Goal: Task Accomplishment & Management: Manage account settings

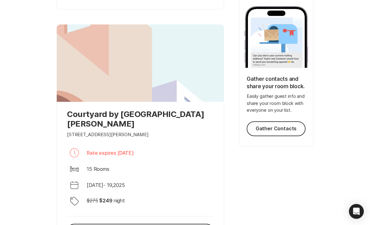
scroll to position [107, 0]
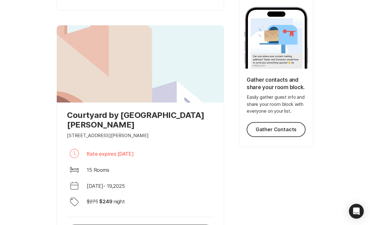
click at [189, 113] on p "Courtyard by [GEOGRAPHIC_DATA][PERSON_NAME]" at bounding box center [140, 119] width 147 height 19
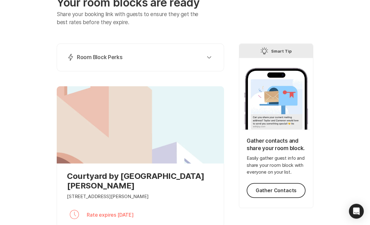
click at [211, 59] on button "Lightning Bolt Room Block Perks" at bounding box center [140, 57] width 152 height 12
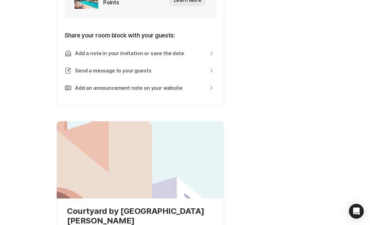
scroll to position [279, 0]
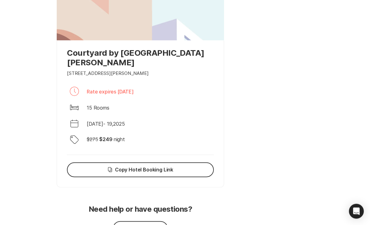
click at [183, 173] on button "Copy Copy Hotel Booking Link" at bounding box center [140, 170] width 147 height 15
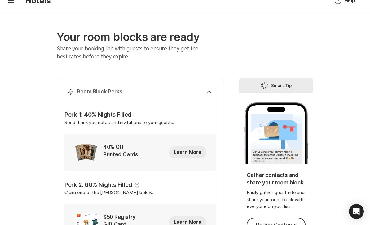
scroll to position [0, 0]
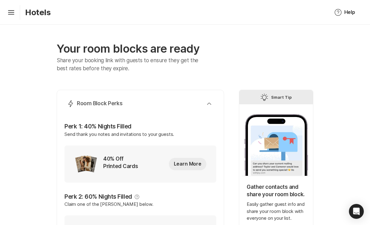
click at [15, 14] on icon "Hamburger" at bounding box center [11, 12] width 10 height 10
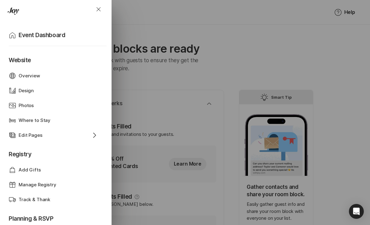
click at [239, 92] on div "Close Home Event Dashboard Website Web Globe Overview Design Design Photos Phot…" at bounding box center [185, 112] width 370 height 225
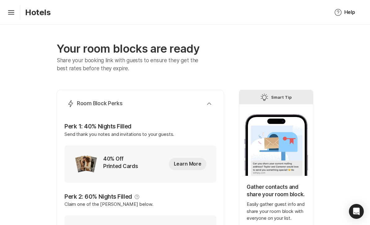
click at [14, 10] on icon "Hamburger" at bounding box center [11, 12] width 10 height 10
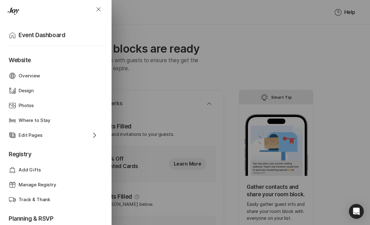
click at [30, 34] on p "Event Dashboard" at bounding box center [42, 35] width 46 height 9
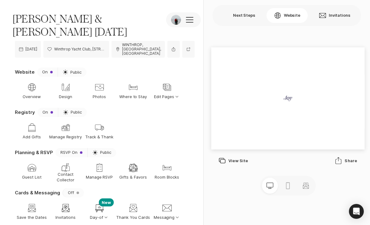
scroll to position [20, 0]
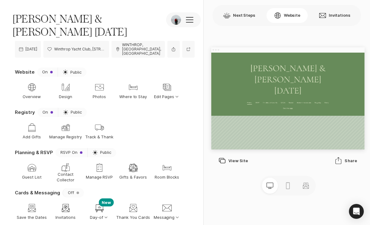
click at [166, 94] on p "Edit Pages Option Select Down" at bounding box center [167, 97] width 26 height 6
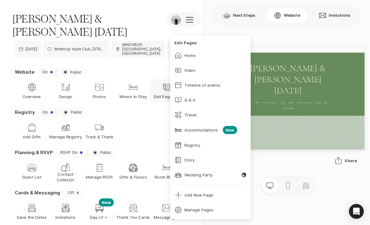
click at [212, 131] on div "Accommodations" at bounding box center [200, 130] width 33 height 6
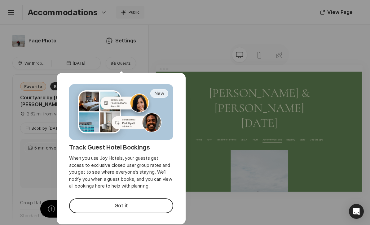
click at [140, 206] on button "Got it" at bounding box center [121, 206] width 104 height 15
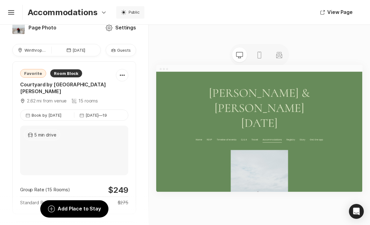
click at [131, 55] on div "Guests Guests" at bounding box center [121, 50] width 30 height 12
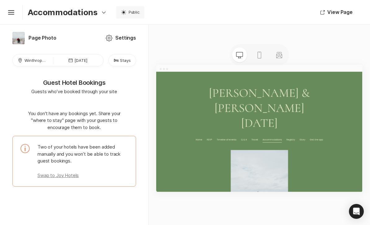
scroll to position [2, 0]
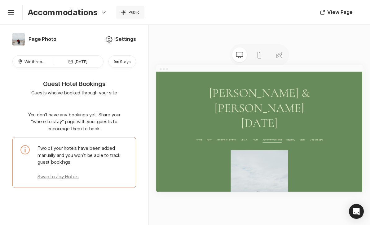
click at [48, 176] on p "Swap to Joy Hotels" at bounding box center [82, 176] width 91 height 7
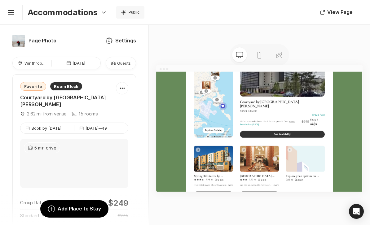
click at [123, 37] on button "Settings Settings" at bounding box center [121, 40] width 46 height 15
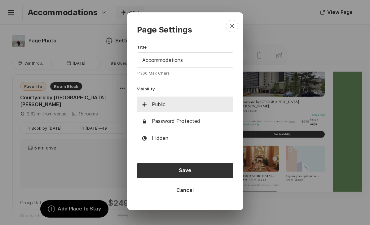
click at [288, 49] on div "Loading" at bounding box center [185, 112] width 370 height 225
click at [234, 25] on icon "Close" at bounding box center [231, 25] width 7 height 7
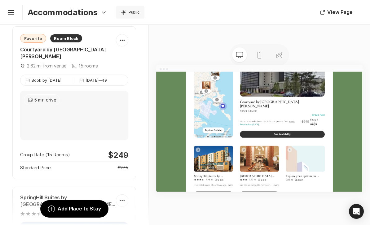
scroll to position [49, 0]
click at [82, 65] on div "15 rooms" at bounding box center [85, 65] width 26 height 7
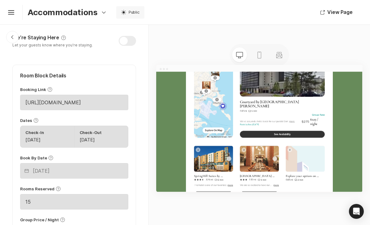
scroll to position [259, 0]
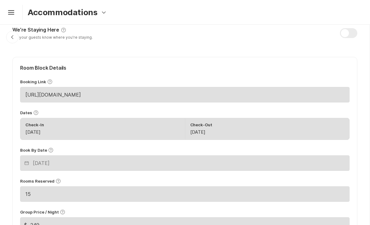
type textarea "x"
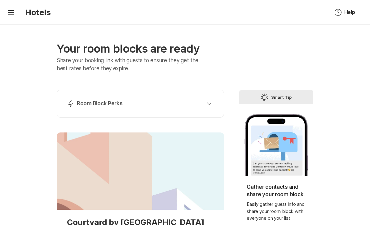
click at [12, 12] on icon at bounding box center [11, 11] width 6 height 2
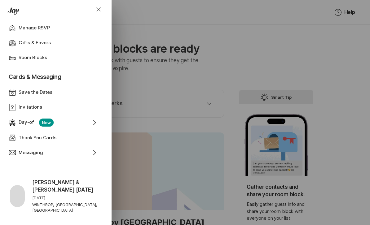
scroll to position [234, 0]
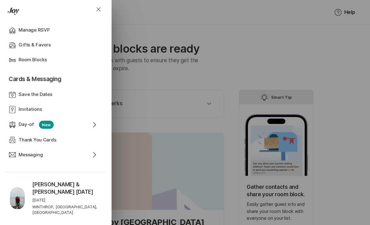
click at [99, 115] on link "Invitation Invitations" at bounding box center [55, 109] width 92 height 15
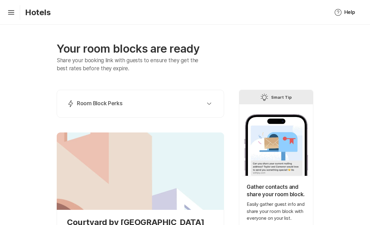
click at [15, 8] on icon "Hamburger" at bounding box center [11, 12] width 10 height 10
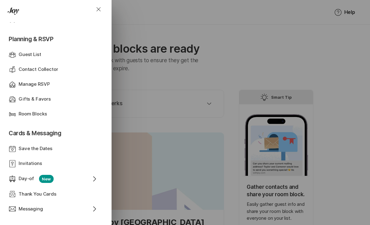
scroll to position [187, 0]
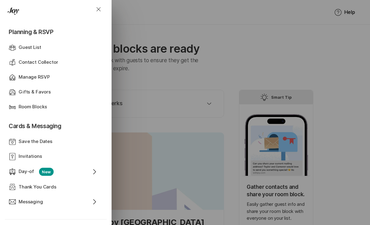
click at [95, 173] on icon "Chevron Right" at bounding box center [93, 171] width 7 height 7
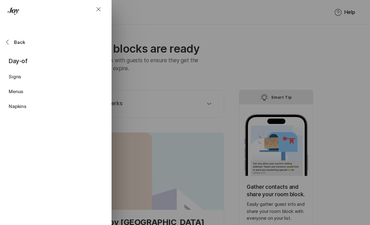
click at [11, 44] on div "Chevron Back Back" at bounding box center [54, 42] width 99 height 14
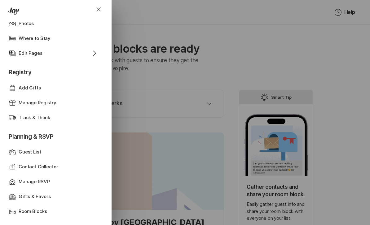
scroll to position [70, 0]
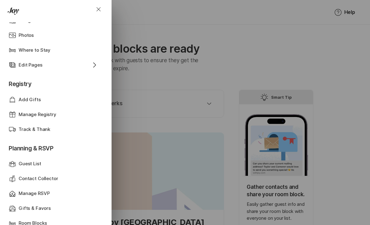
click at [33, 87] on p "Registry" at bounding box center [55, 82] width 92 height 20
click at [35, 86] on p "Registry" at bounding box center [55, 82] width 92 height 20
click at [53, 116] on p "Manage Registry" at bounding box center [38, 114] width 38 height 7
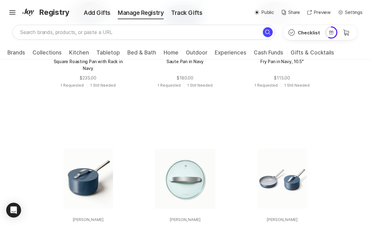
scroll to position [1841, 0]
